Goal: Navigation & Orientation: Find specific page/section

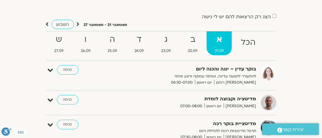
scroll to position [60, 0]
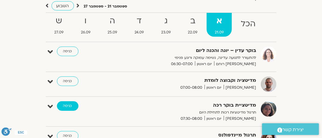
click at [66, 107] on link "כניסה" at bounding box center [68, 106] width 22 height 10
click at [67, 105] on link "כניסה" at bounding box center [68, 106] width 22 height 10
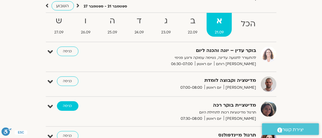
click at [67, 104] on link "כניסה" at bounding box center [68, 106] width 22 height 10
